Goal: Information Seeking & Learning: Learn about a topic

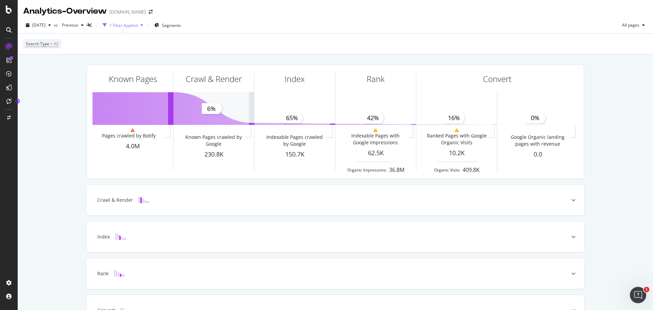
scroll to position [45, 0]
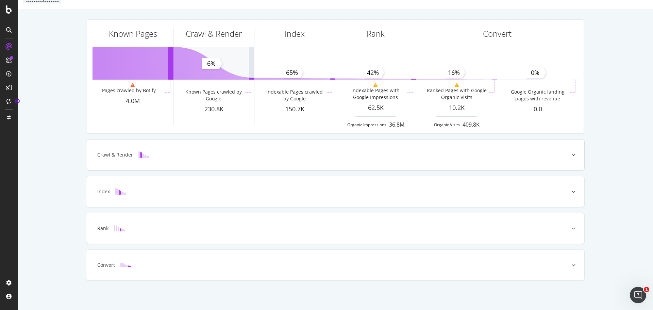
click at [232, 156] on div "Crawl & Render" at bounding box center [324, 154] width 471 height 7
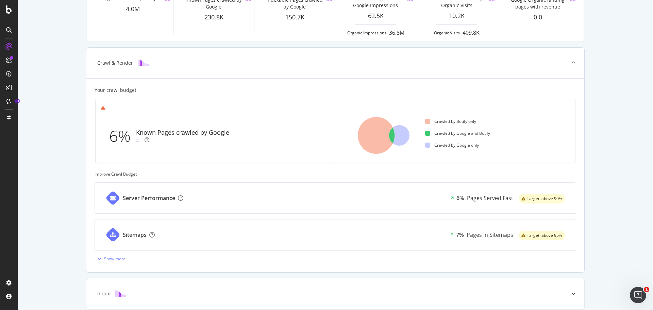
scroll to position [171, 0]
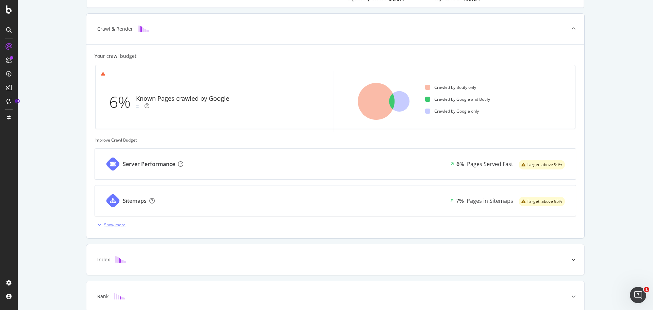
click at [107, 223] on div "Show more" at bounding box center [114, 225] width 21 height 6
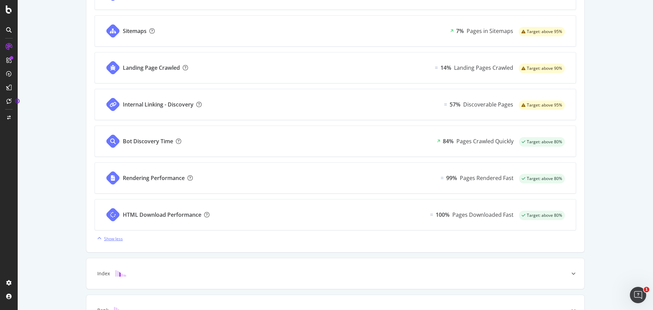
scroll to position [341, 0]
click at [145, 268] on div "Index" at bounding box center [335, 273] width 498 height 31
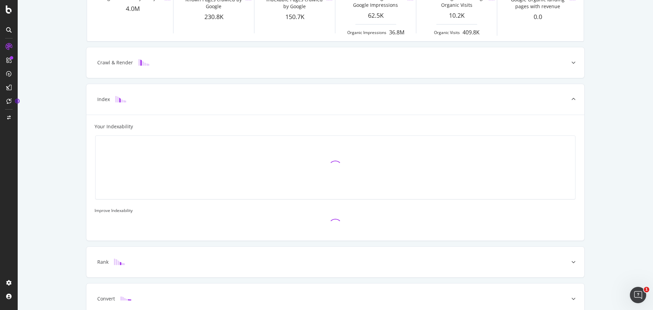
scroll to position [137, 0]
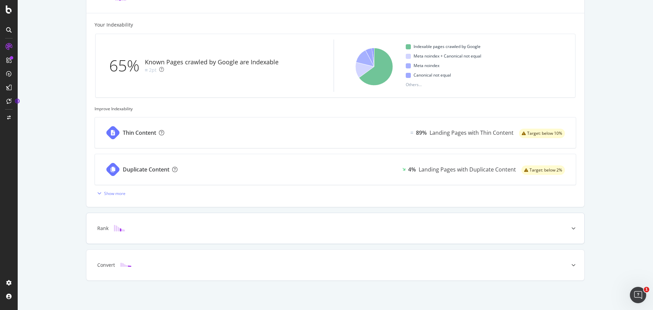
click at [216, 243] on div "Rank" at bounding box center [335, 228] width 498 height 31
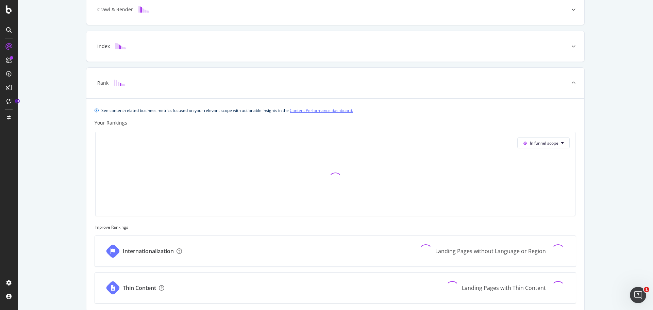
scroll to position [239, 0]
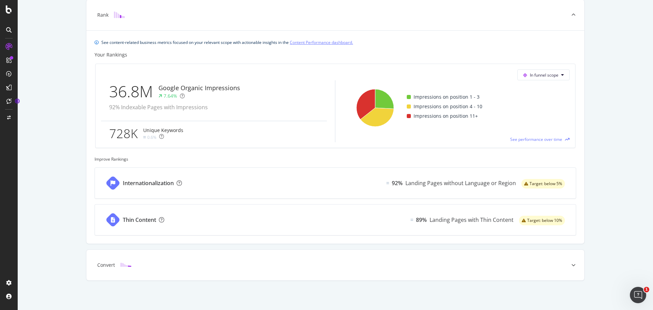
drag, startPoint x: 113, startPoint y: 261, endPoint x: 82, endPoint y: 255, distance: 31.5
click at [113, 261] on div "Convert" at bounding box center [335, 264] width 498 height 31
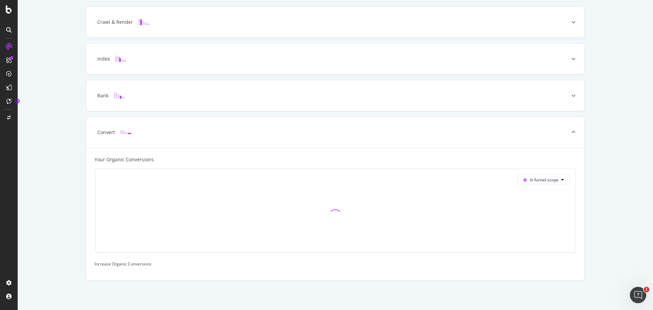
scroll to position [0, 0]
